Goal: Task Accomplishment & Management: Use online tool/utility

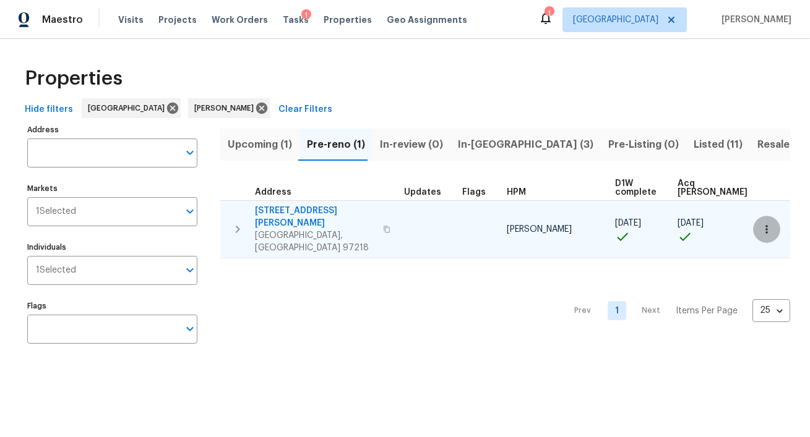
click at [773, 218] on button "button" at bounding box center [766, 229] width 27 height 27
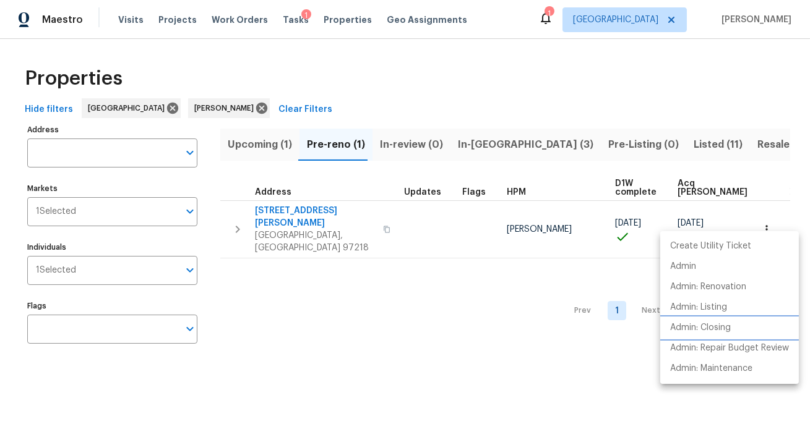
click at [730, 319] on li "Admin: Closing" at bounding box center [729, 328] width 139 height 20
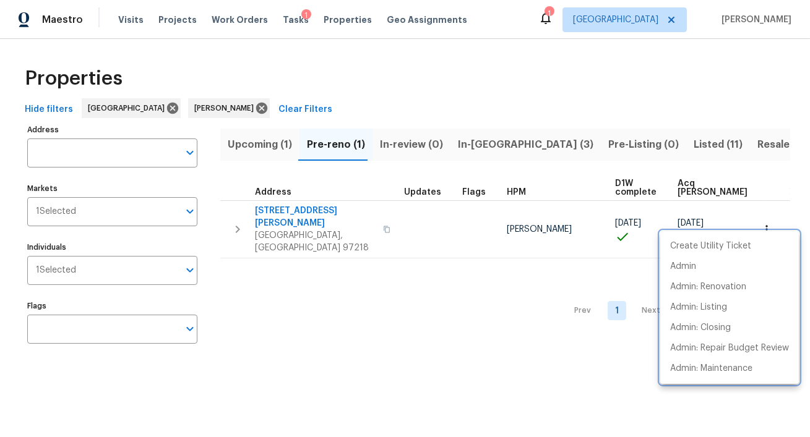
click at [679, 147] on div at bounding box center [405, 218] width 810 height 437
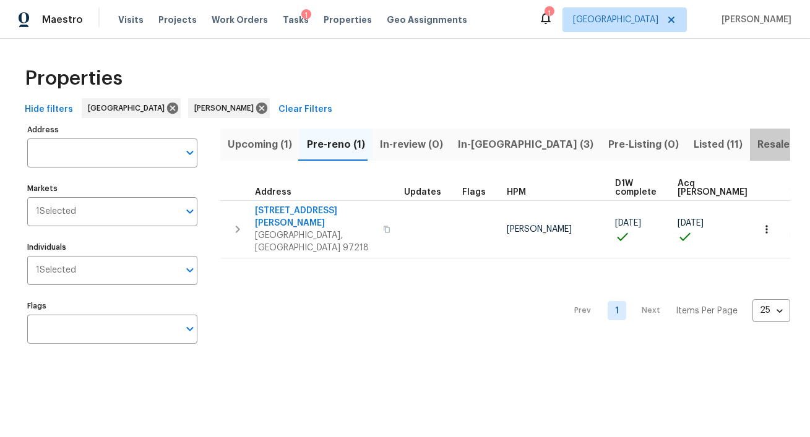
click at [757, 147] on span "Resale (6)" at bounding box center [781, 144] width 49 height 17
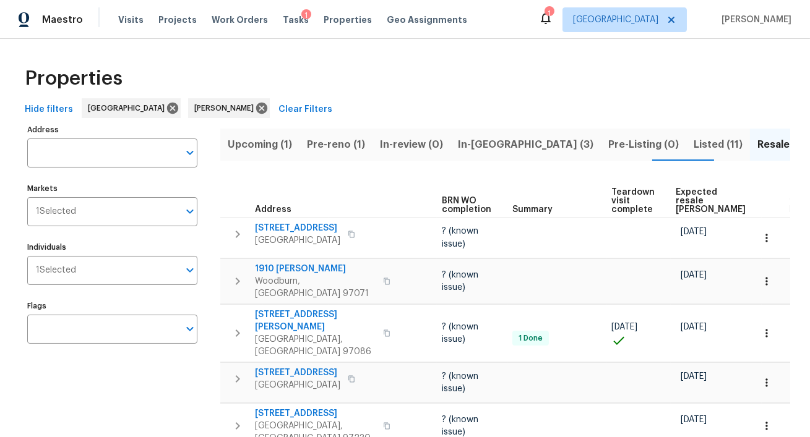
scroll to position [0, 176]
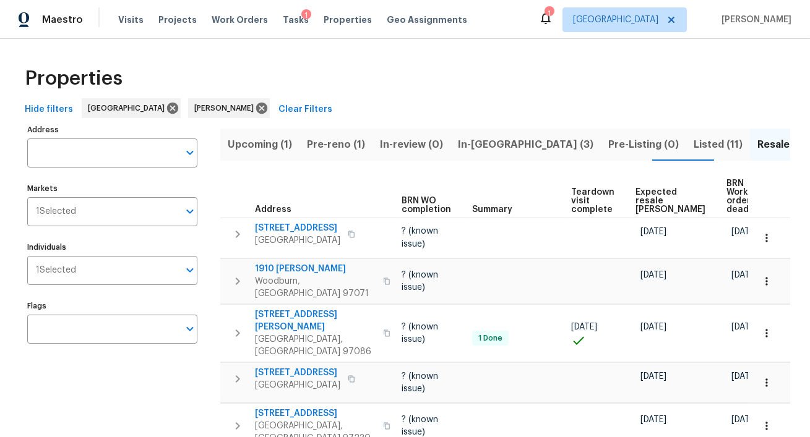
click at [651, 189] on span "Expected resale [PERSON_NAME]" at bounding box center [670, 201] width 70 height 26
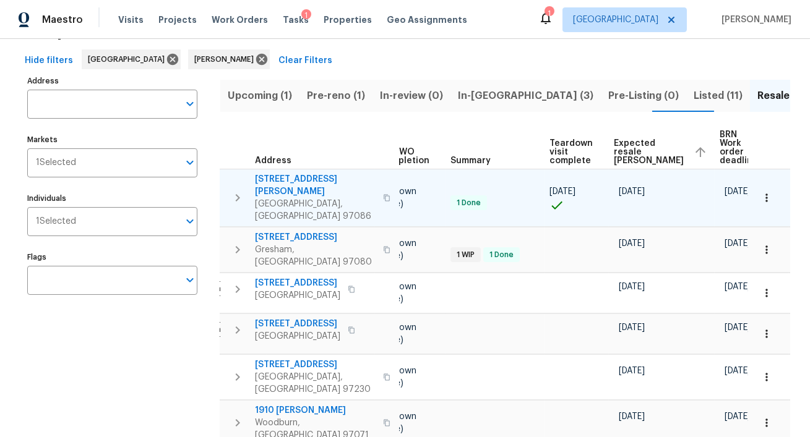
scroll to position [51, 0]
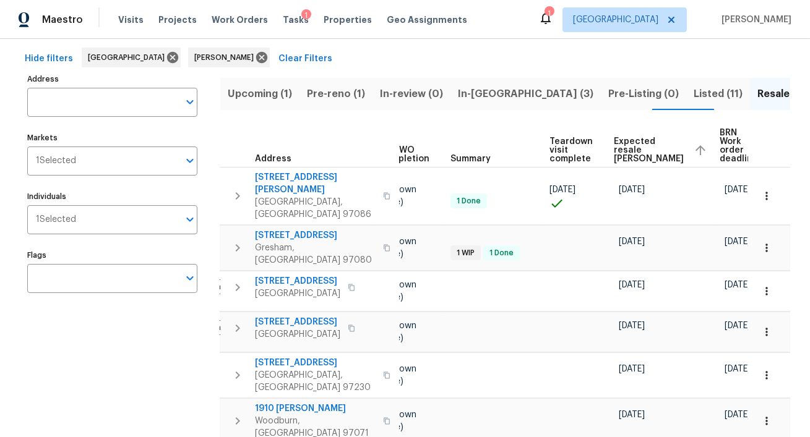
click at [693, 92] on span "Listed (11)" at bounding box center [717, 93] width 49 height 17
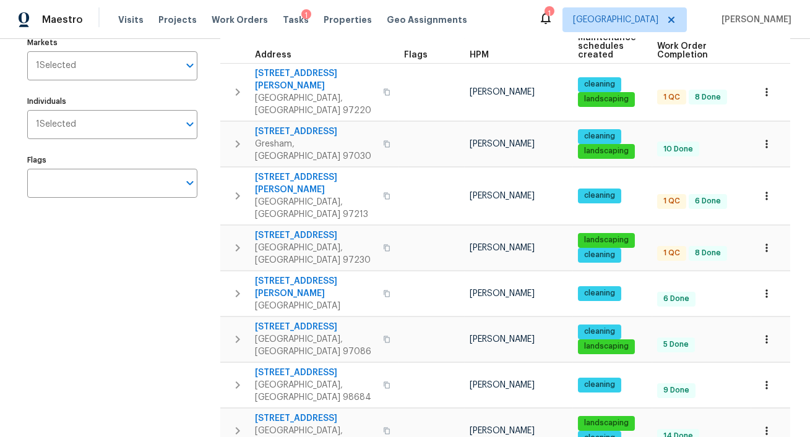
scroll to position [138, 0]
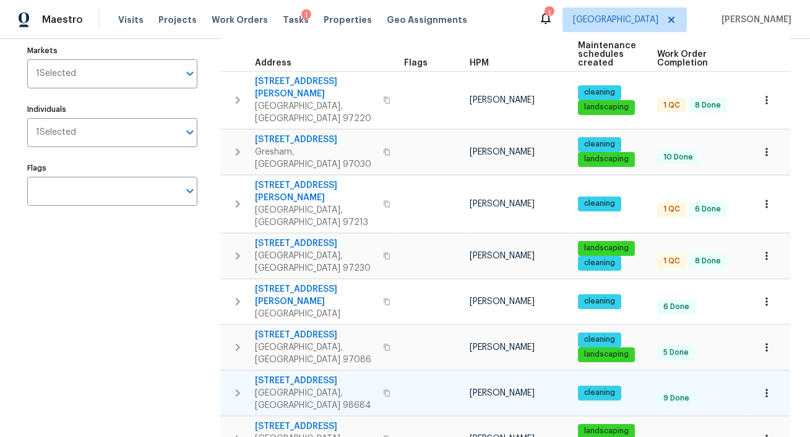
click at [769, 387] on icon "button" at bounding box center [766, 393] width 12 height 12
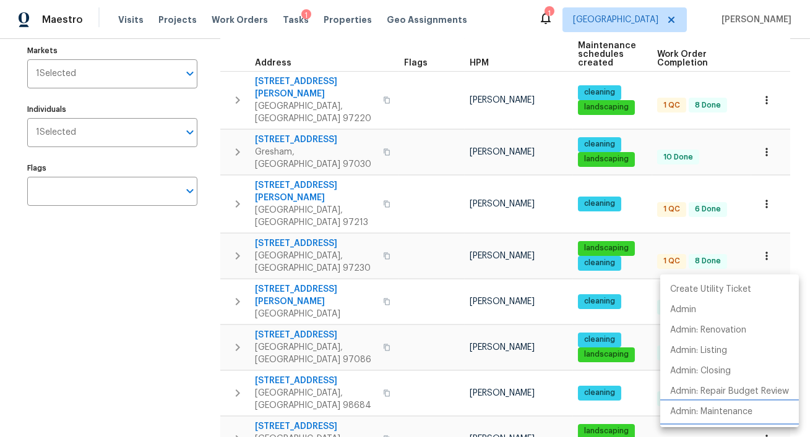
click at [734, 410] on p "Admin: Maintenance" at bounding box center [711, 412] width 82 height 13
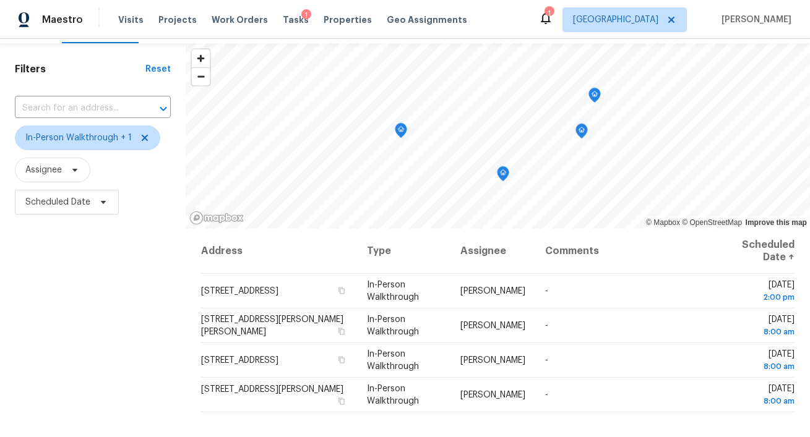
scroll to position [33, 0]
